Goal: Task Accomplishment & Management: Manage account settings

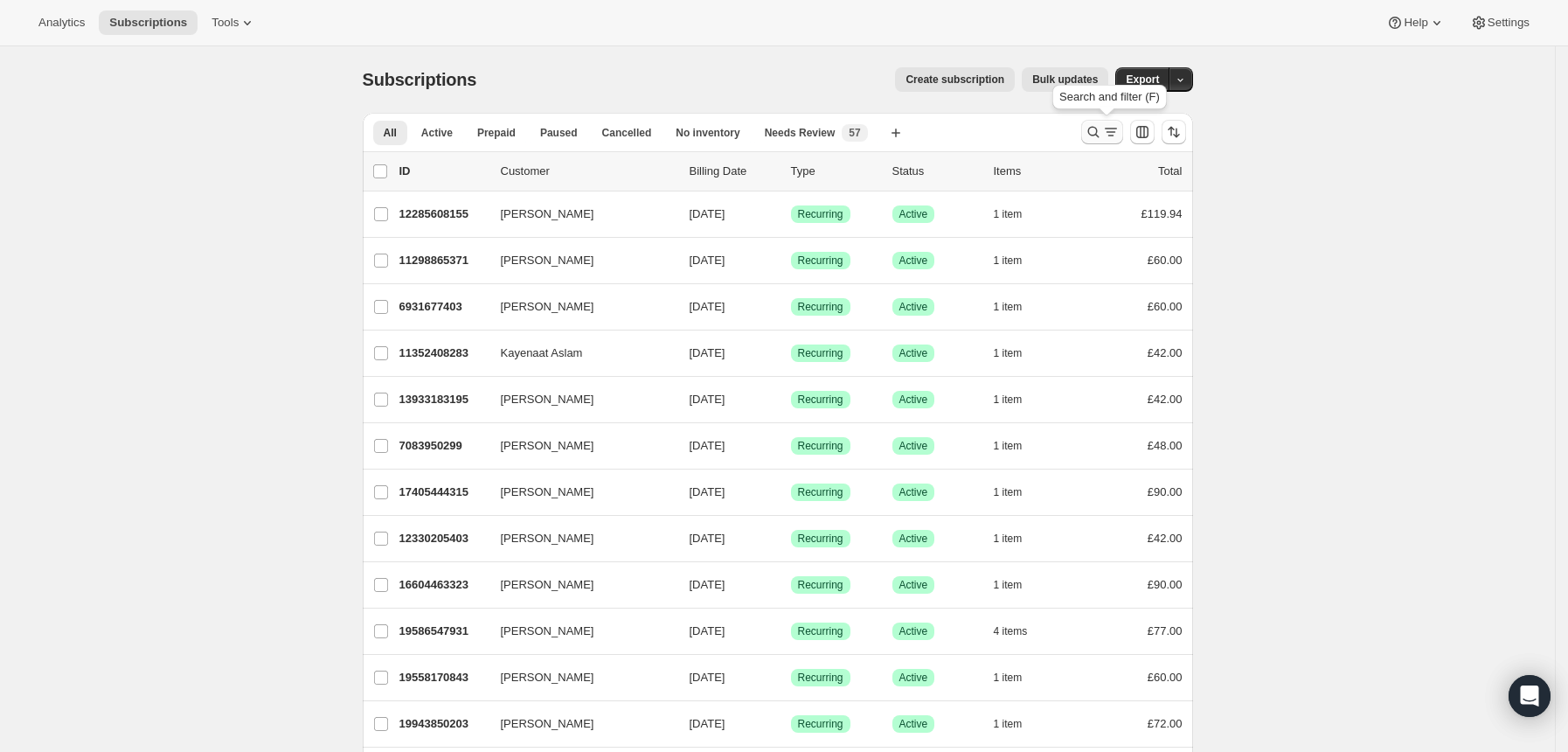
click at [1094, 130] on icon "Search and filter results" at bounding box center [1093, 132] width 11 height 11
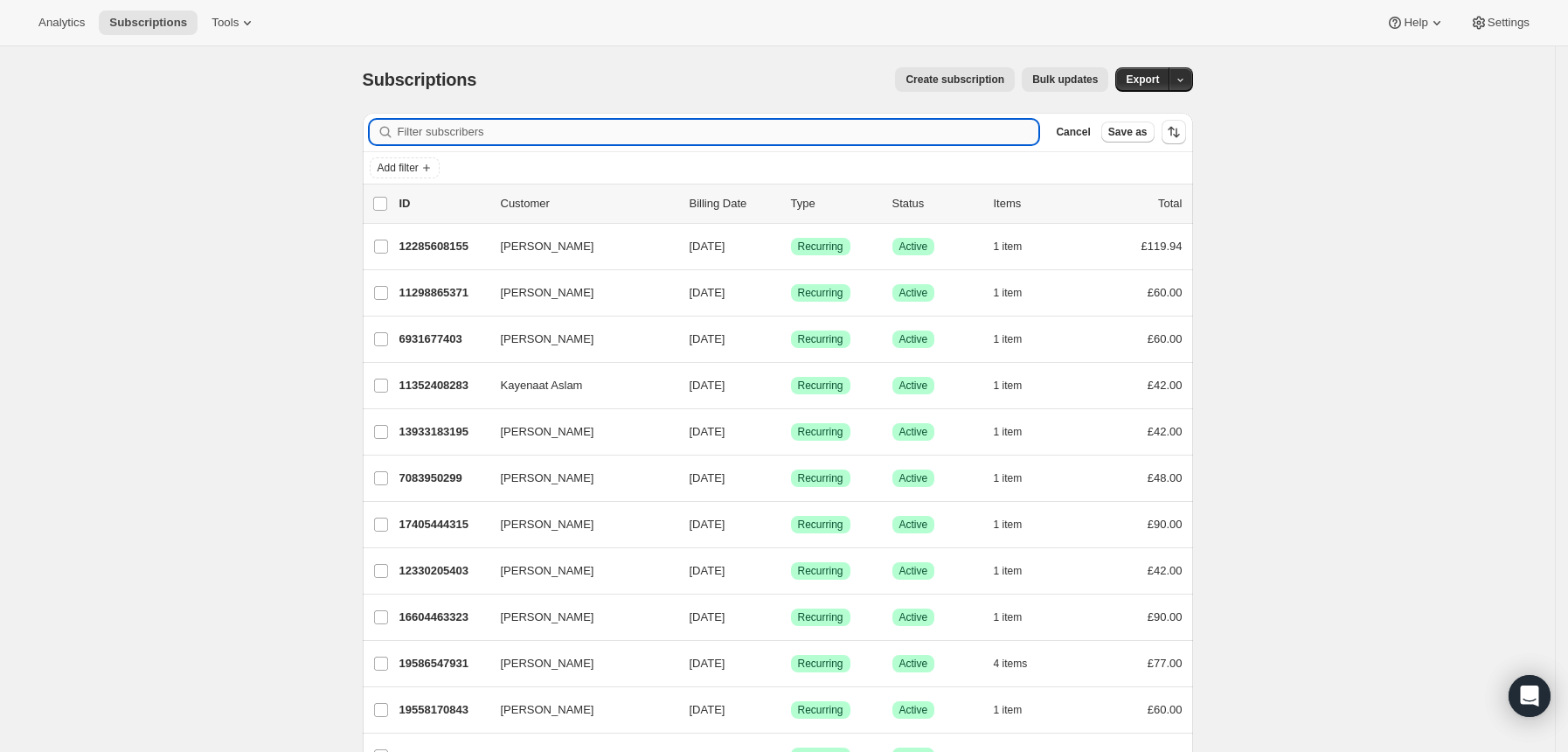
click at [961, 137] on input "Filter subscribers" at bounding box center [718, 133] width 641 height 25
type input "[EMAIL_ADDRESS][DOMAIN_NAME]"
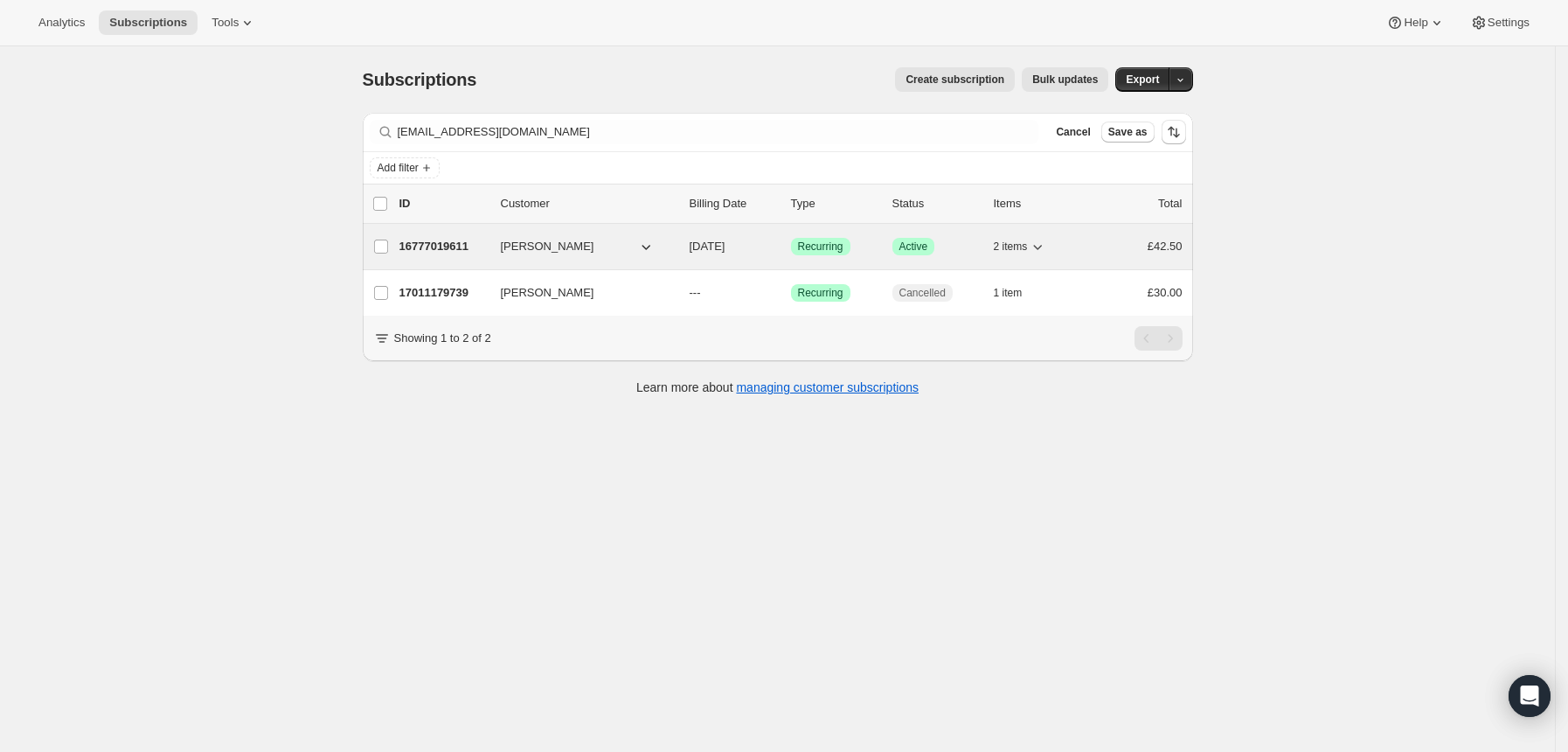
click at [872, 243] on div "Success Recurring" at bounding box center [834, 247] width 87 height 18
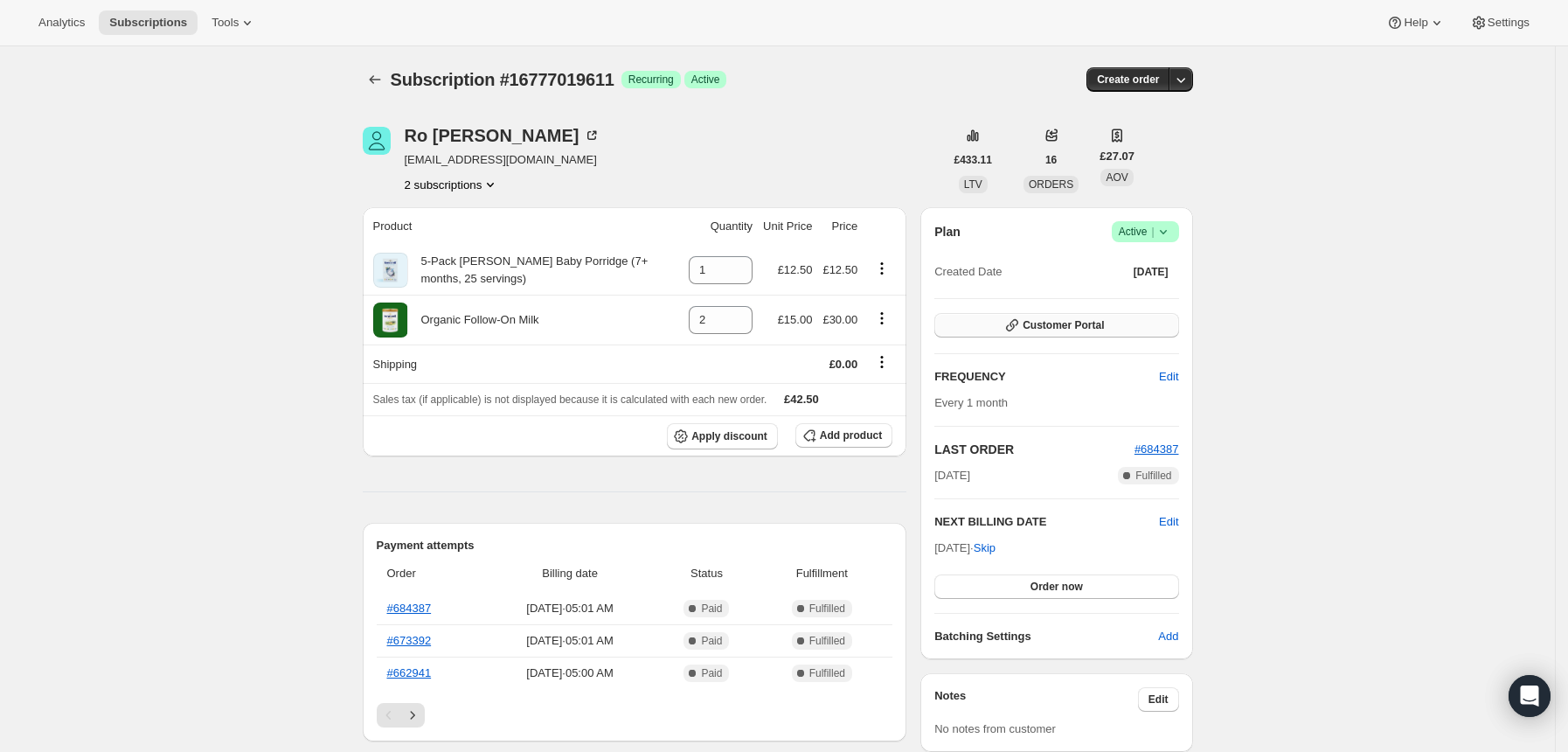
click at [1072, 326] on span "Customer Portal" at bounding box center [1064, 325] width 81 height 14
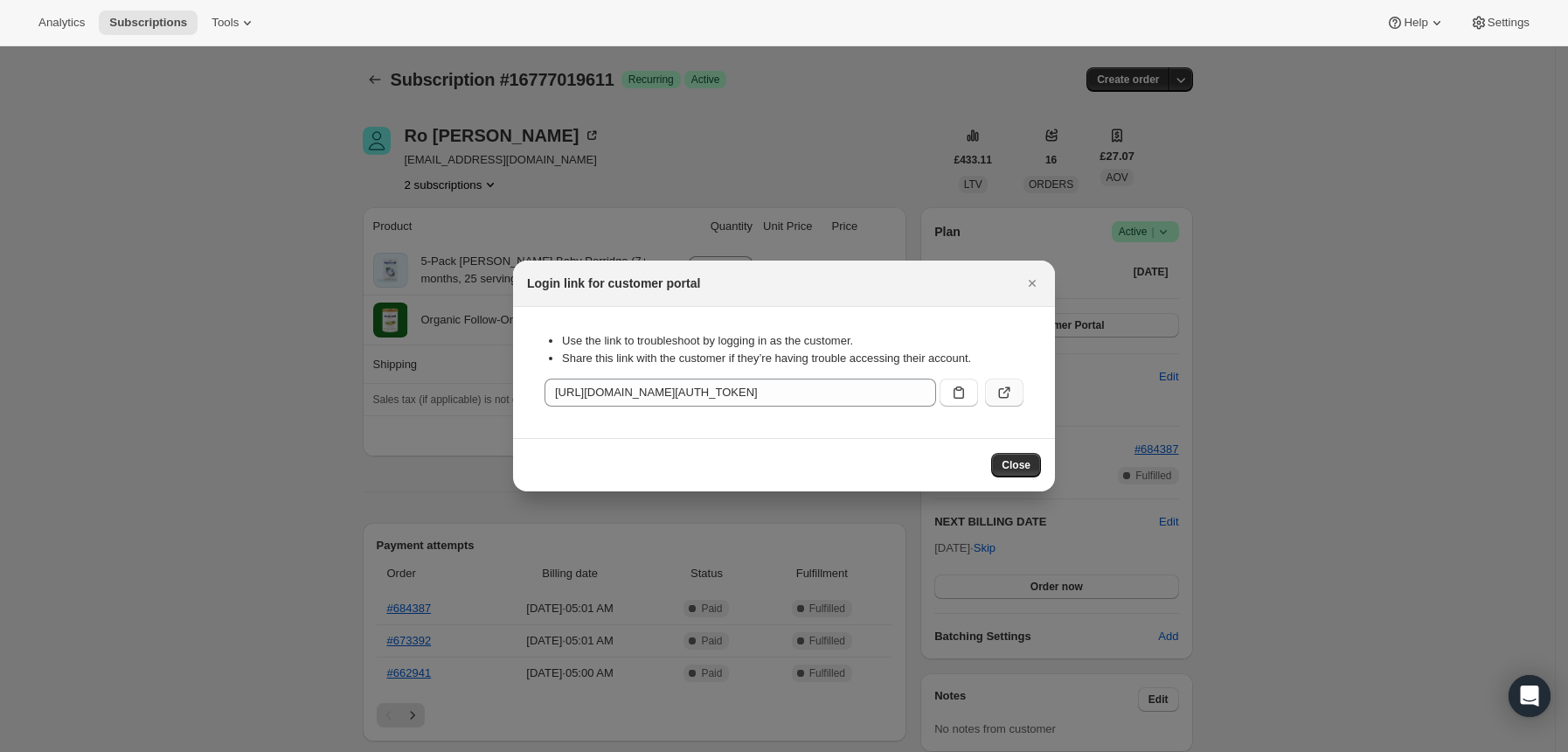
click at [1013, 389] on button ":rcc:" at bounding box center [1004, 392] width 39 height 28
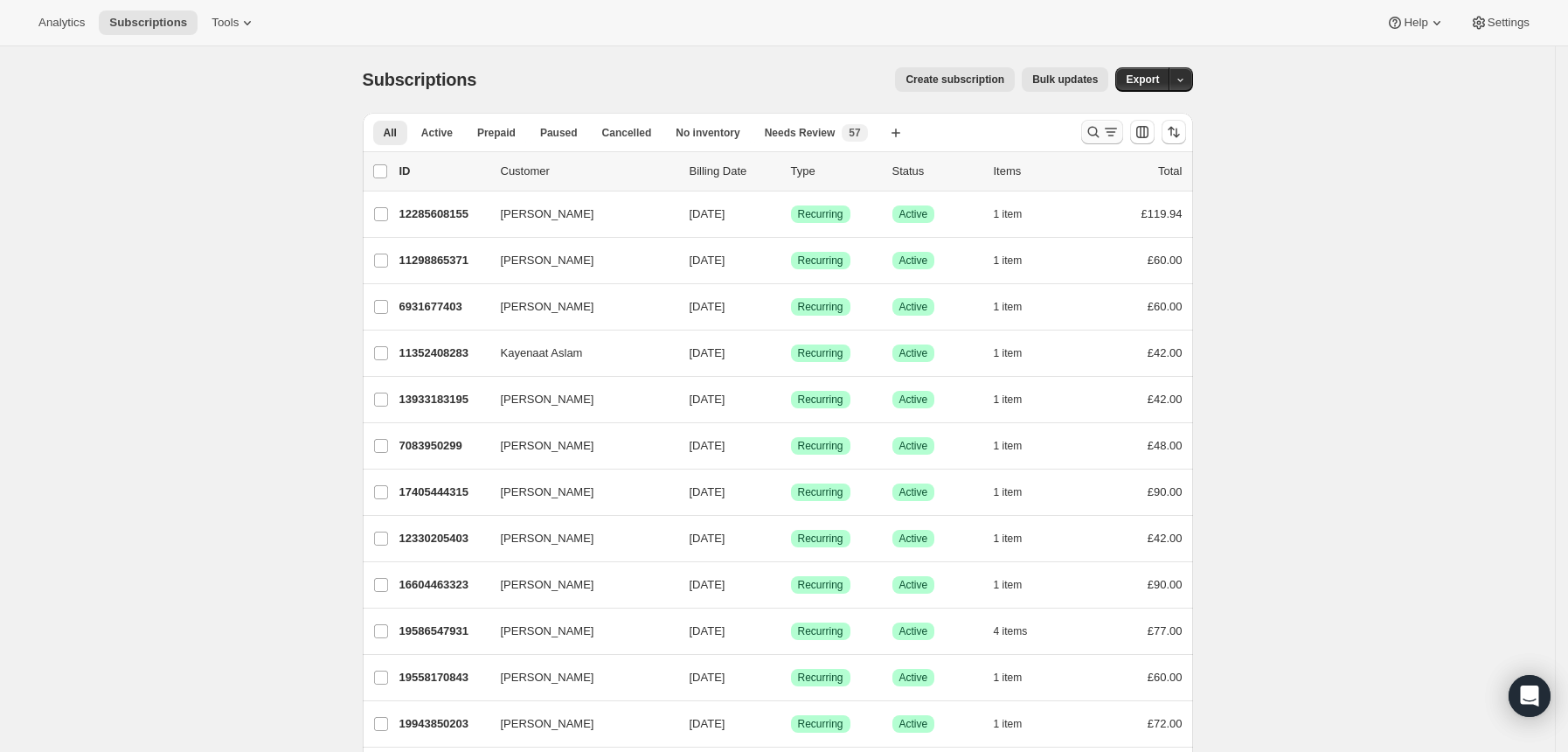
click at [1099, 131] on icon "Search and filter results" at bounding box center [1094, 133] width 18 height 18
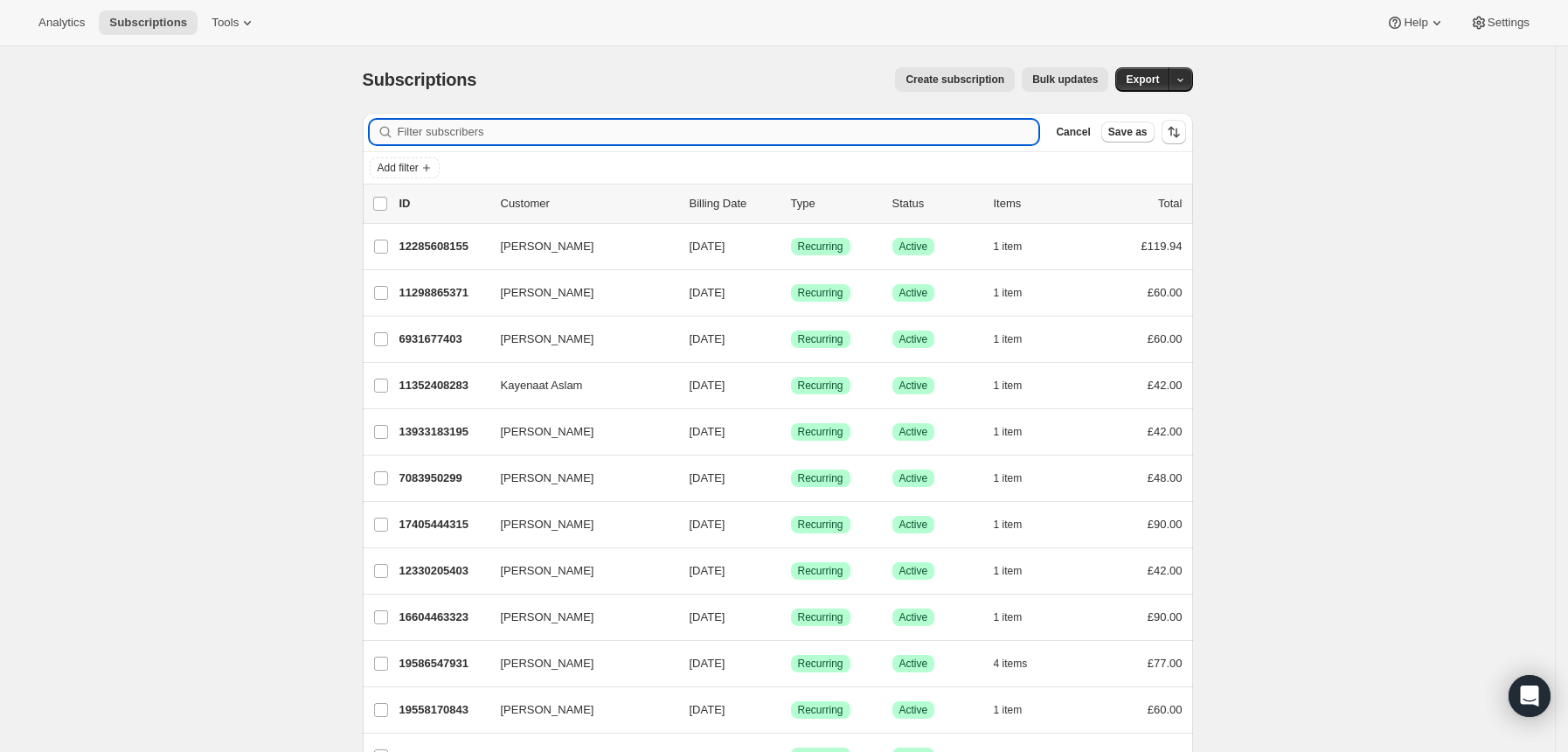
click at [930, 133] on input "Filter subscribers" at bounding box center [718, 133] width 641 height 25
paste input "[EMAIL_ADDRESS][DOMAIN_NAME]"
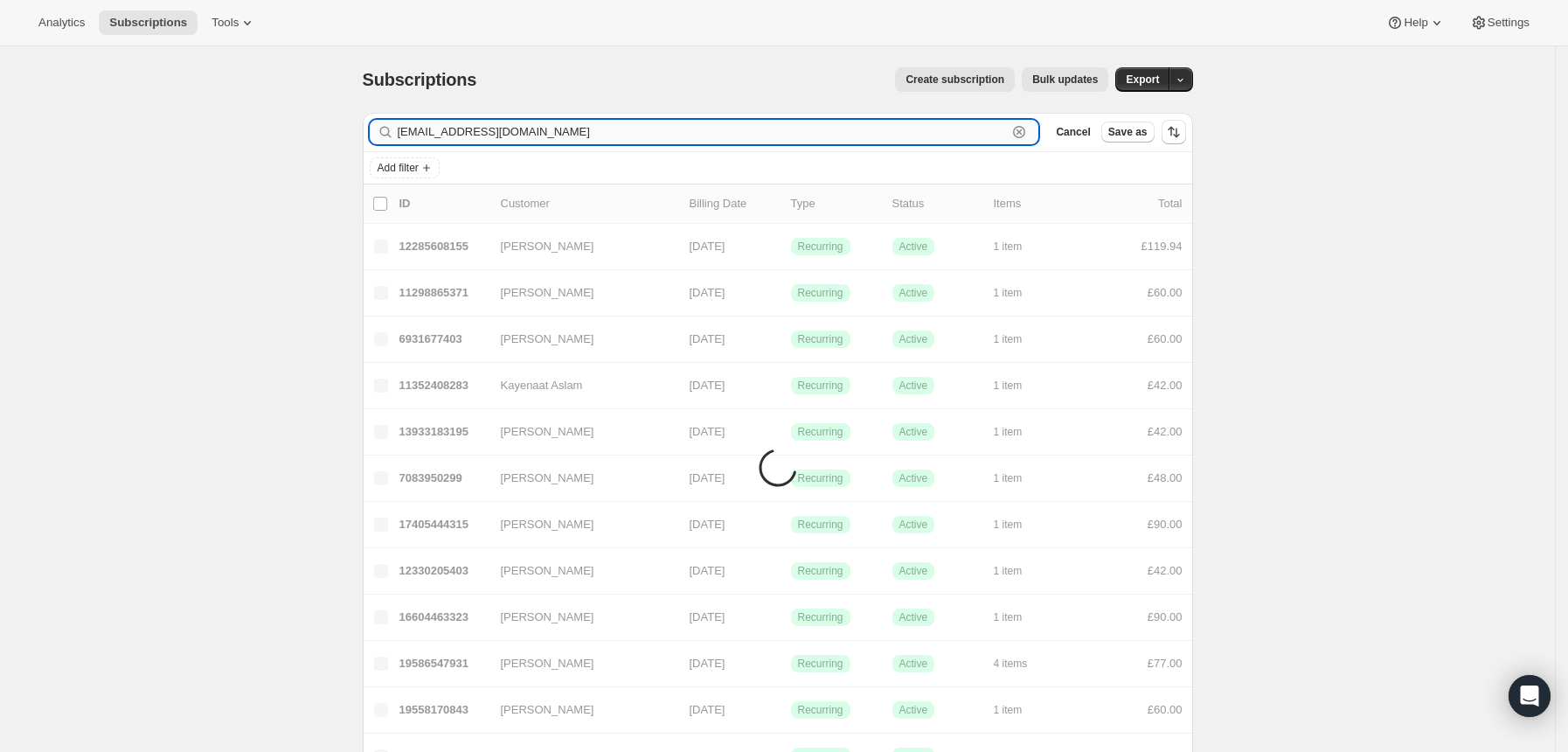
type input "[EMAIL_ADDRESS][DOMAIN_NAME]"
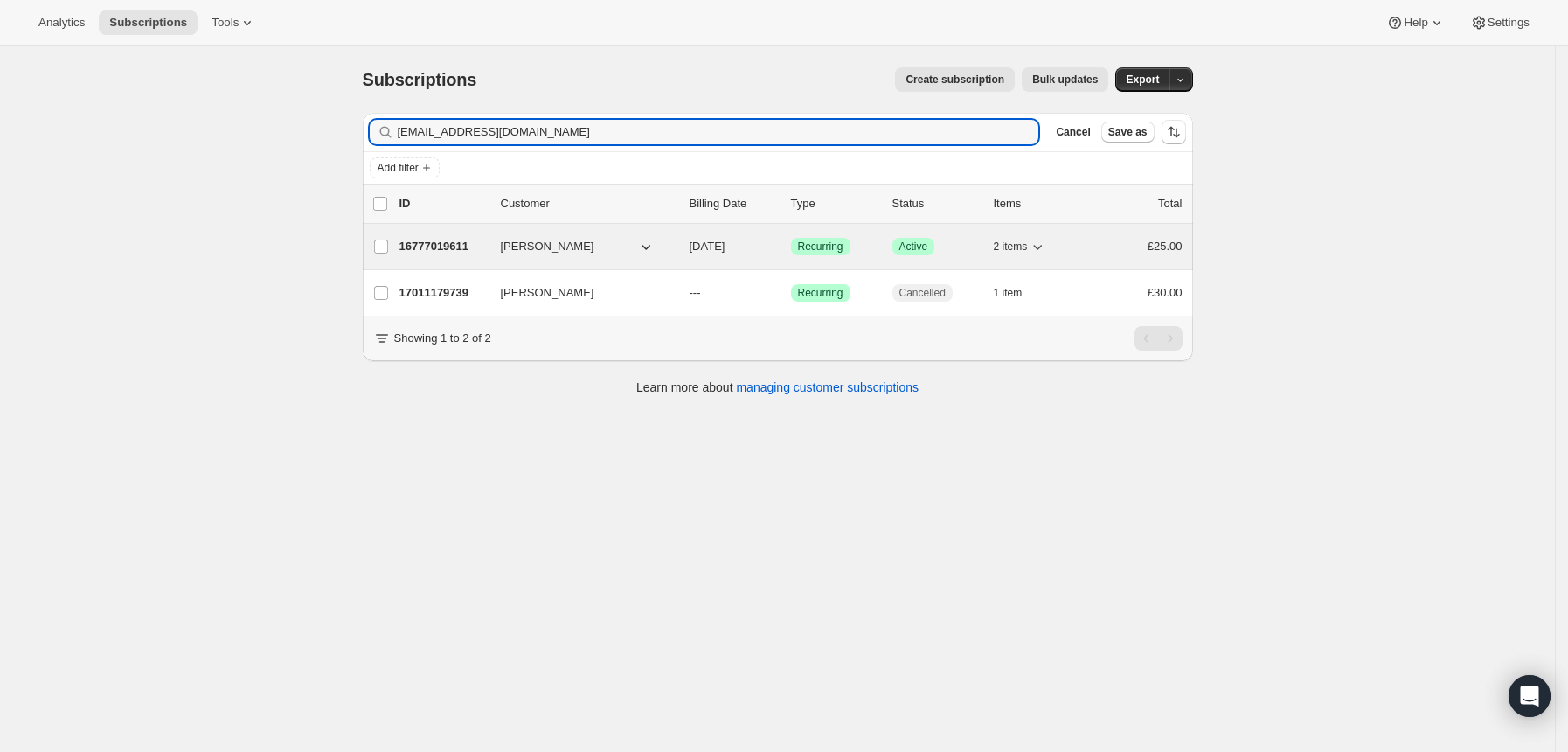
click at [791, 252] on div "16777019611 Ro Wilkinson 10/02/2025 Success Recurring Success Active 2 items £2…" at bounding box center [791, 247] width 783 height 25
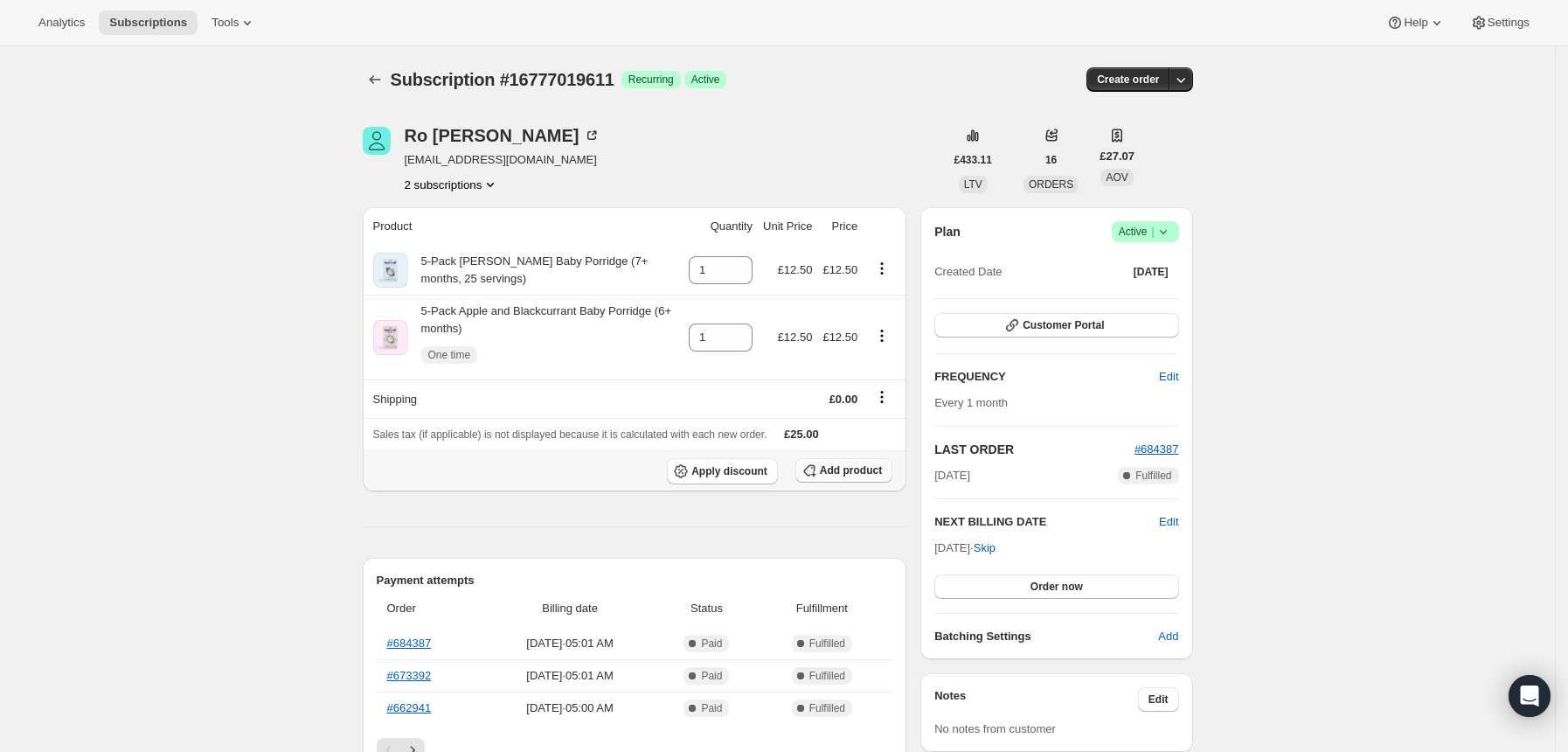
click at [847, 466] on span "Add product" at bounding box center [851, 470] width 62 height 14
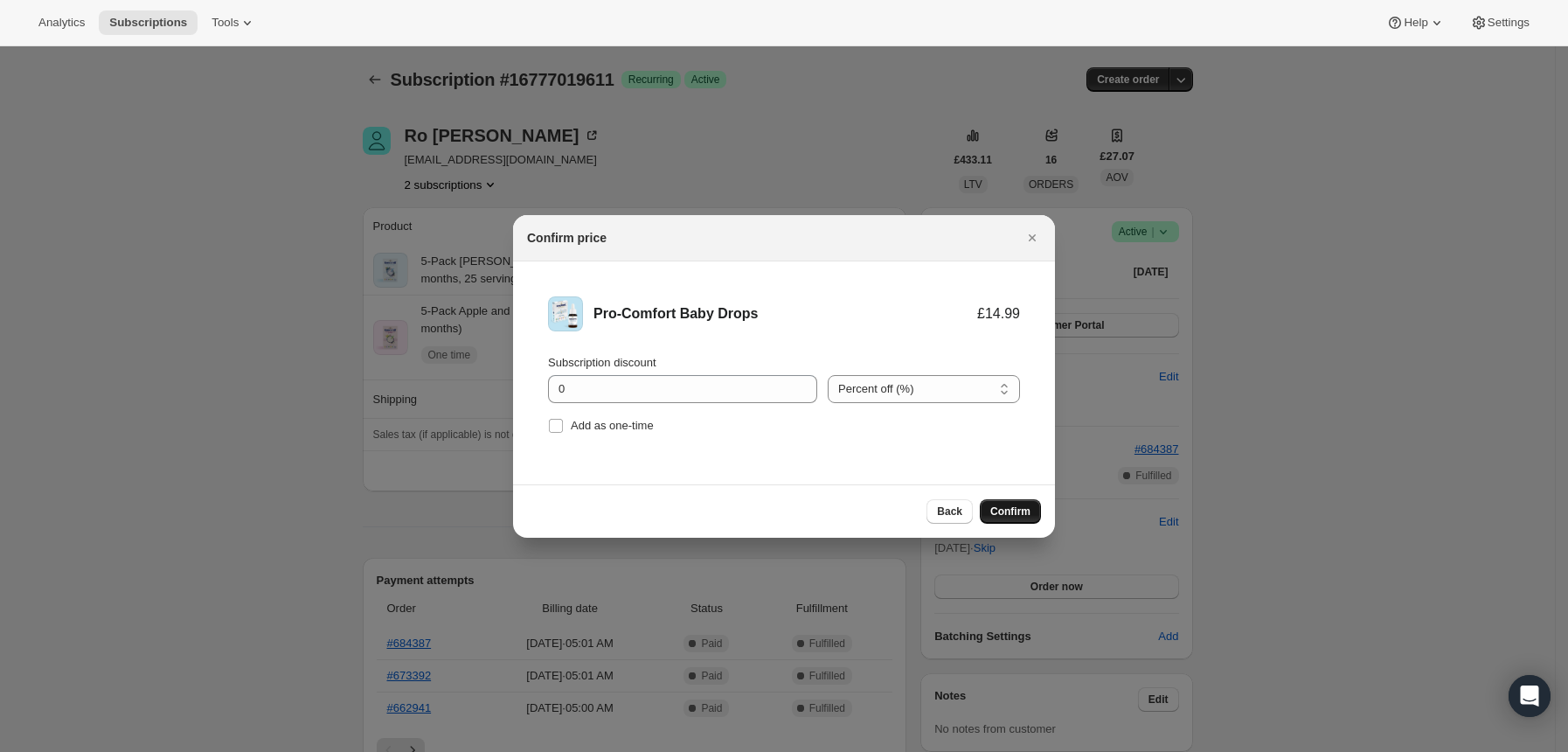
click at [1002, 501] on button "Confirm" at bounding box center [1010, 512] width 61 height 25
